Goal: Information Seeking & Learning: Find specific fact

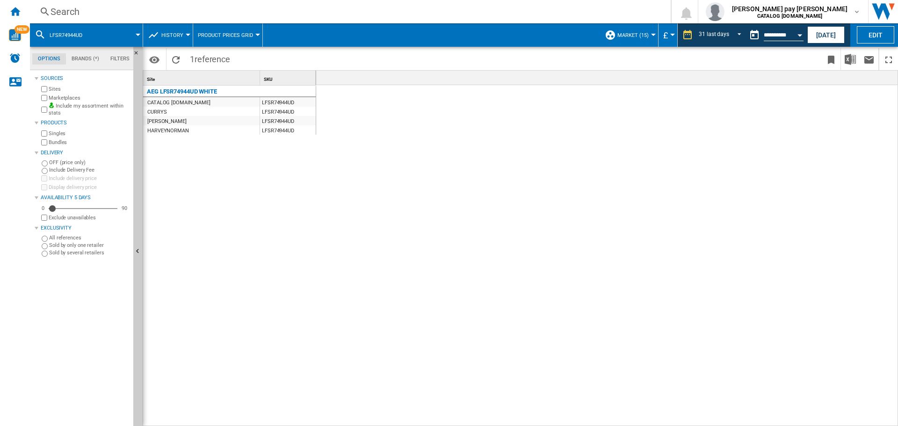
scroll to position [0, 1215]
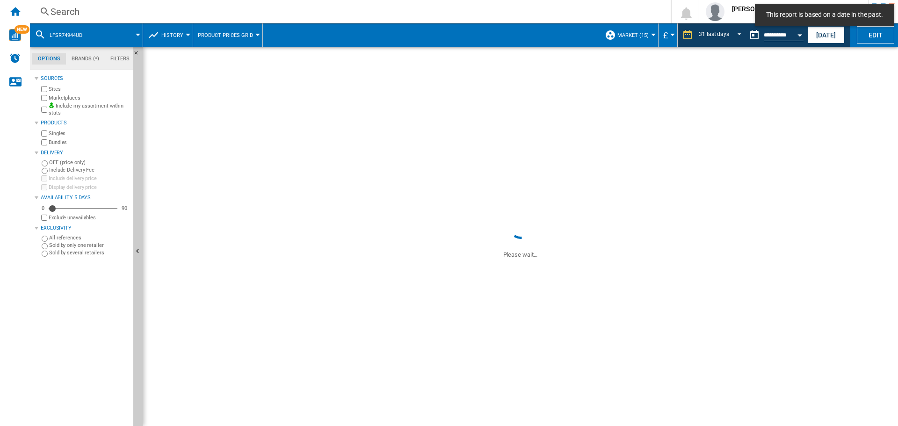
click at [106, 14] on div "Search" at bounding box center [349, 11] width 596 height 13
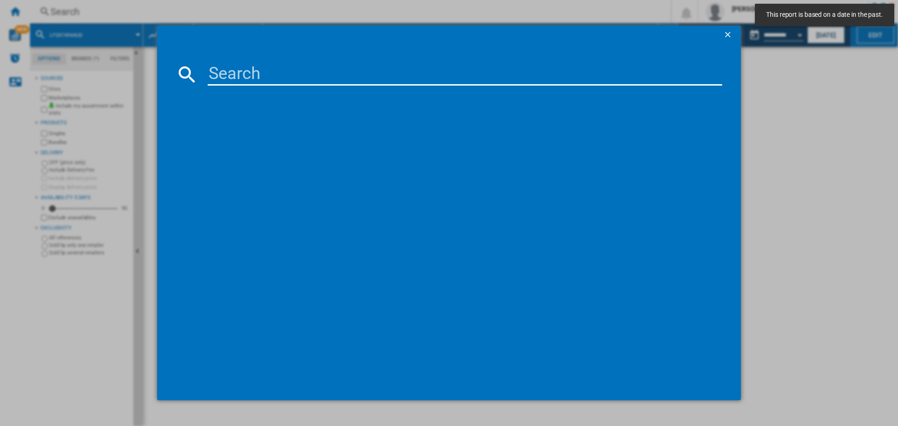
click at [239, 72] on input at bounding box center [465, 74] width 514 height 22
paste input "CKX6540ACB"
type input "CKX6540ACB"
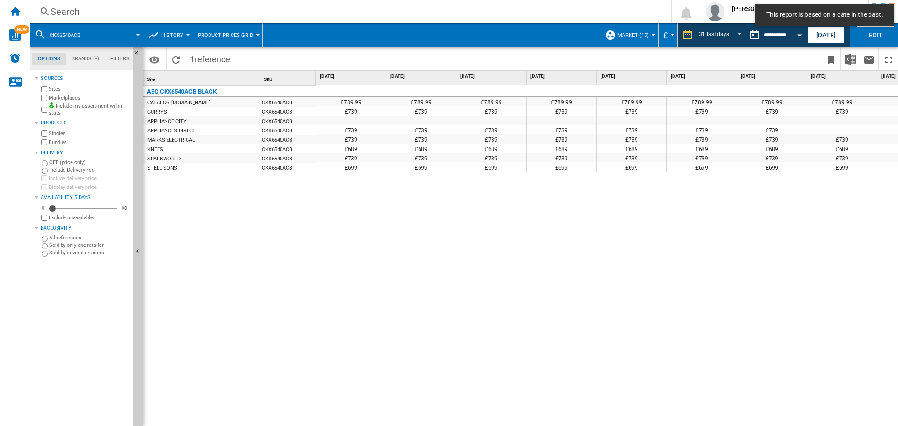
click at [561, 268] on div "£789.99 £789.99 £789.99 £789.99 £789.99 £789.99 £789.99 £789.99 £789.99 £789.99…" at bounding box center [607, 255] width 582 height 341
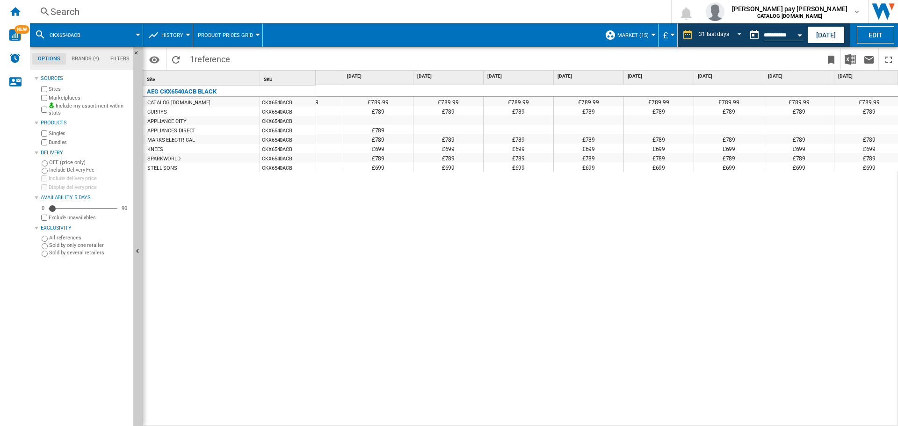
scroll to position [0, 1125]
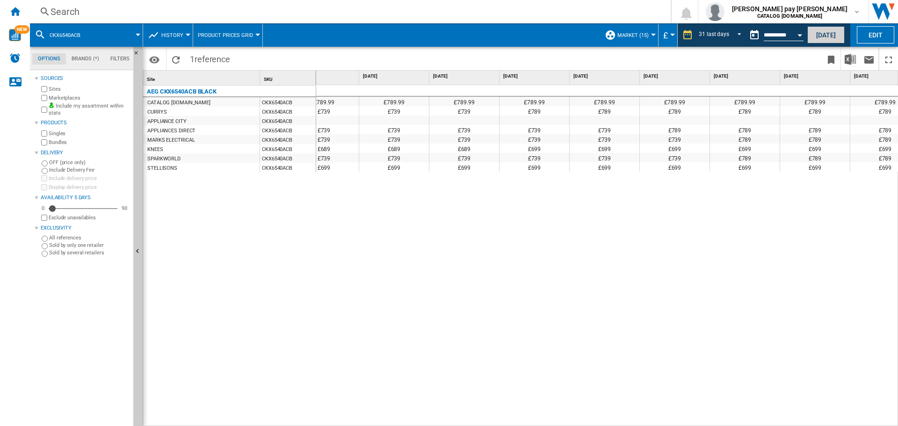
click at [822, 33] on button "[DATE]" at bounding box center [825, 34] width 37 height 17
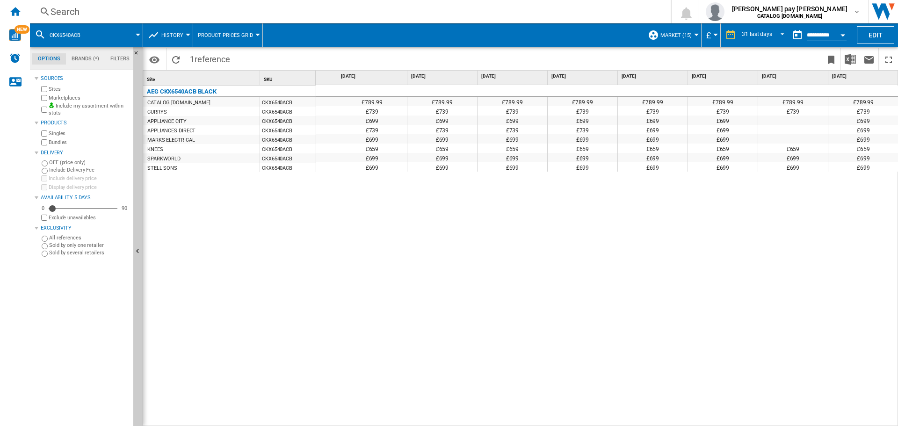
click at [772, 348] on div "£789.99 £789.99 £789.99 £789.99 £789.99 £789.99 £789.99 £789.99 £789.99 £789.99…" at bounding box center [607, 255] width 582 height 341
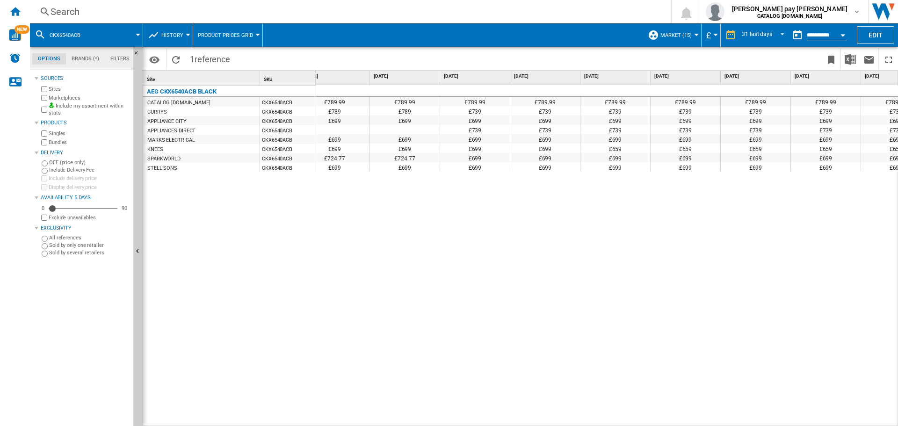
click at [212, 14] on div "Search" at bounding box center [349, 11] width 596 height 13
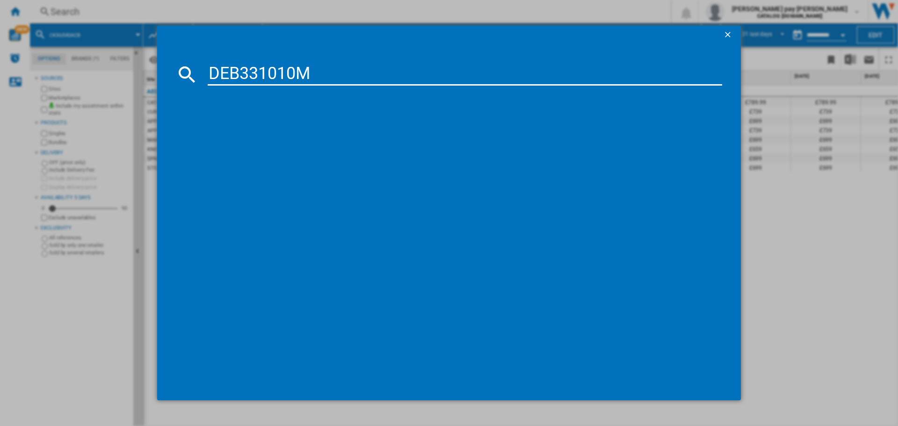
type input "DEB331010M"
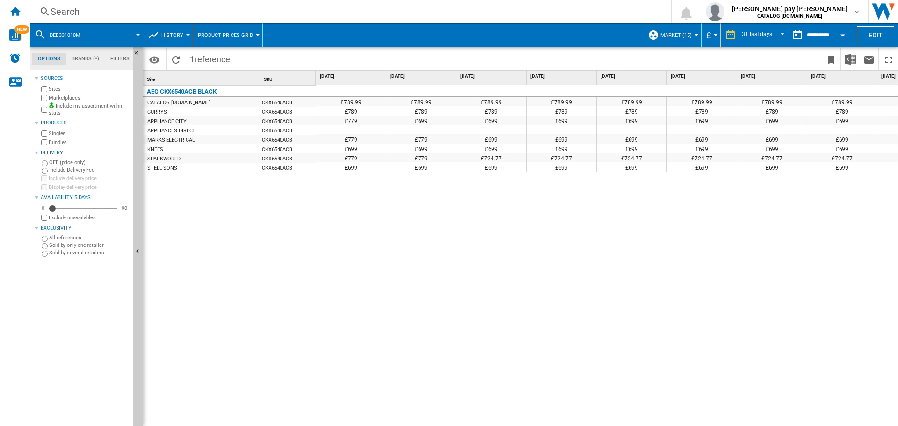
click at [552, 211] on div "£789.99 £789.99 £789.99 £789.99 £789.99 £789.99 £789.99 £789.99 £789.99 £789.99…" at bounding box center [606, 148] width 581 height 126
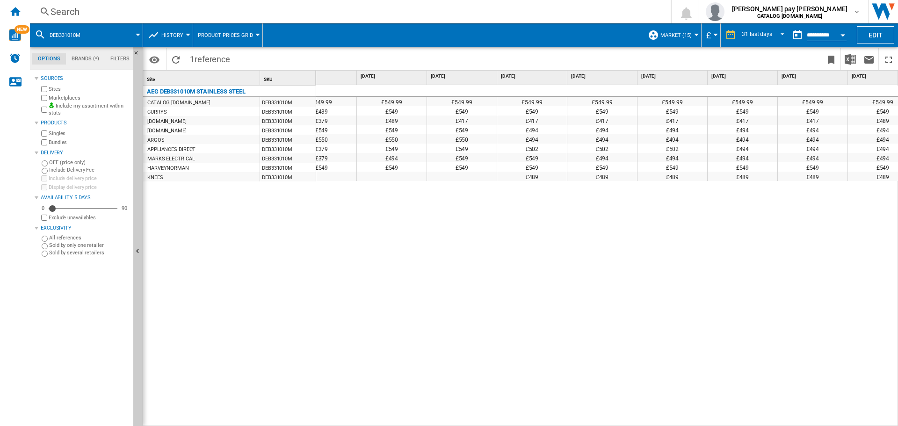
scroll to position [0, 893]
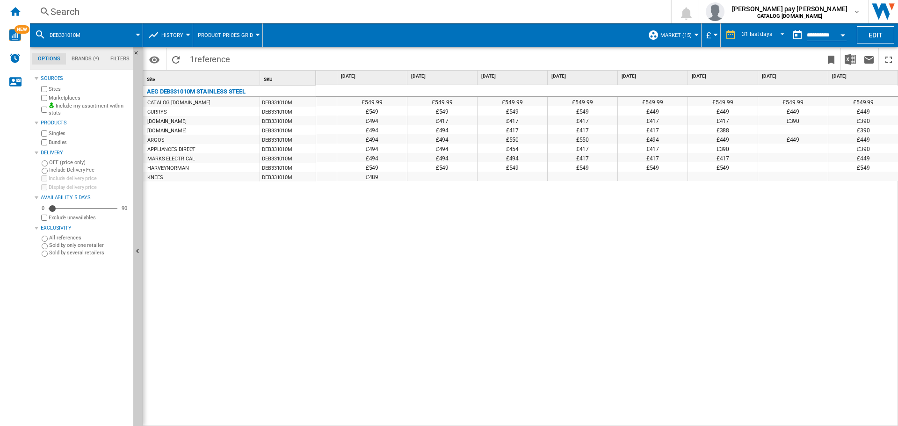
click at [173, 10] on div "Search" at bounding box center [349, 11] width 596 height 13
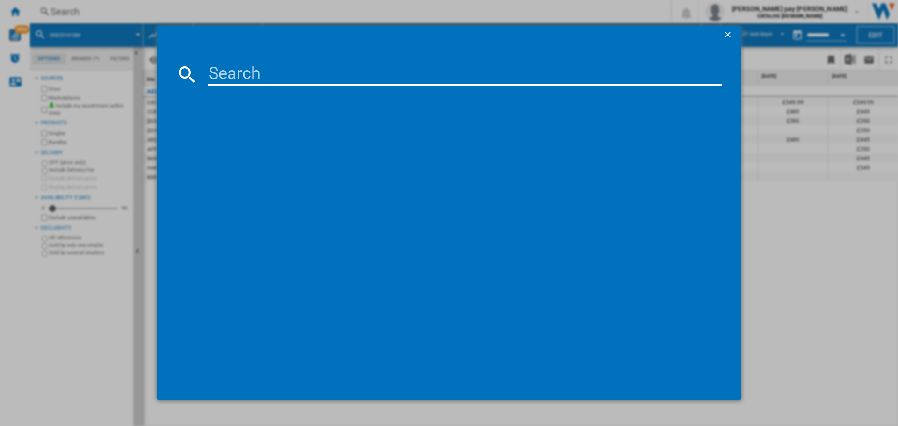
click at [232, 72] on input at bounding box center [465, 74] width 514 height 22
paste input "BEX335011M"
type input "BEX335011M"
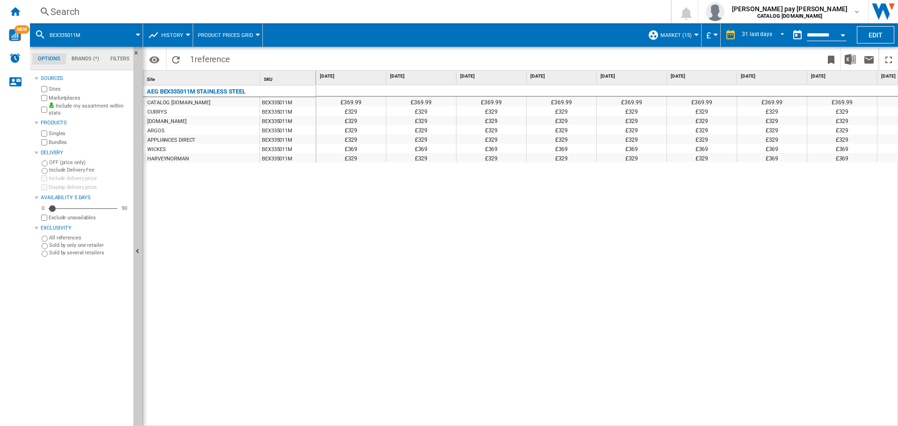
click at [486, 272] on div "£369.99 £369.99 £369.99 £369.99 £369.99 £369.99 £369.99 £369.99 £369.99 £369.99…" at bounding box center [607, 255] width 582 height 341
